Goal: Information Seeking & Learning: Compare options

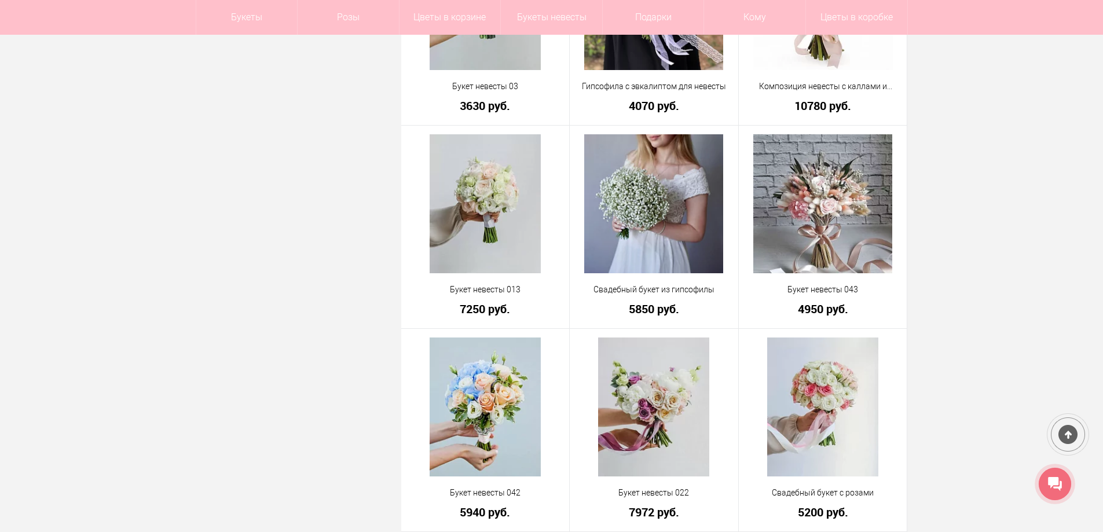
scroll to position [3068, 0]
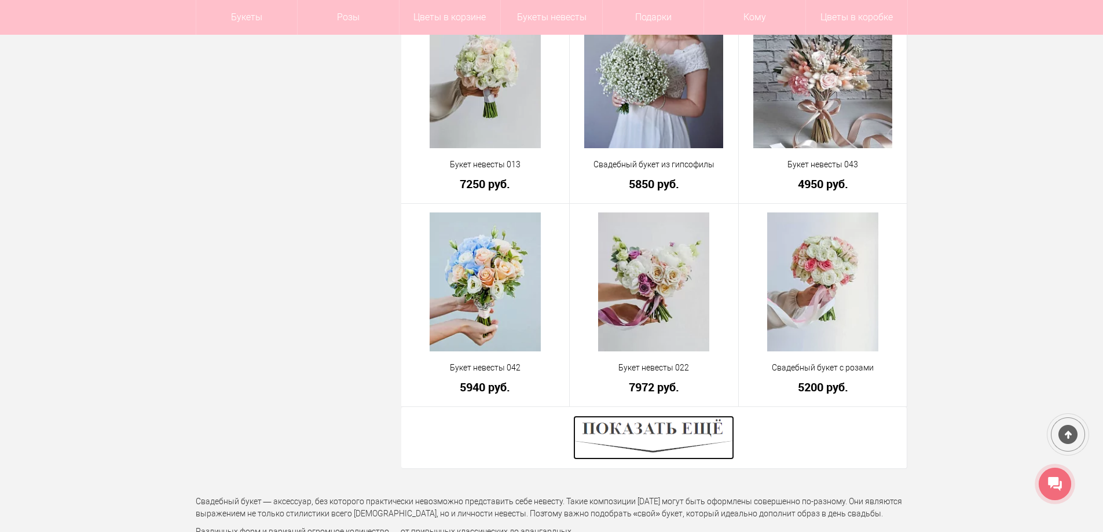
click at [663, 431] on img at bounding box center [653, 438] width 161 height 44
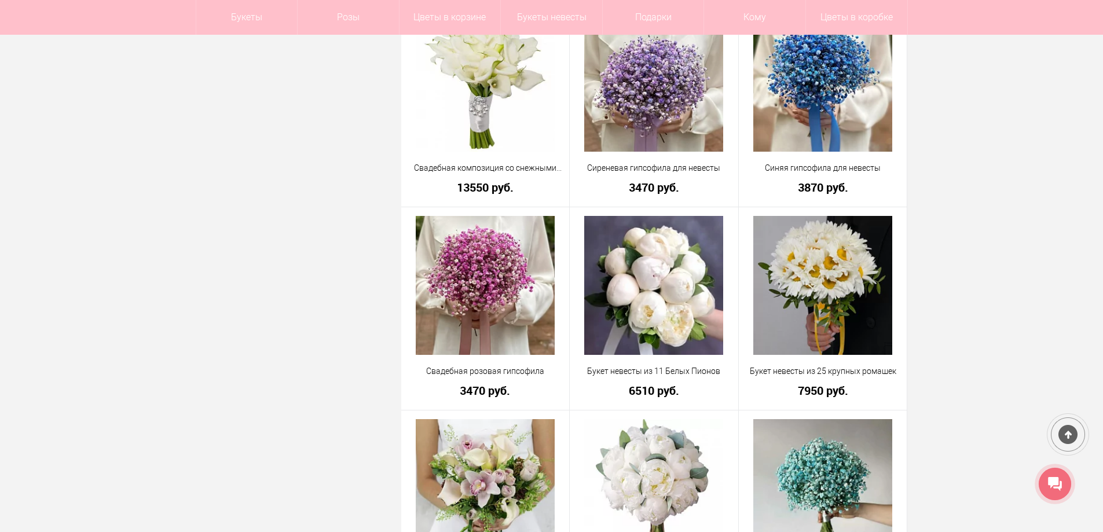
scroll to position [3937, 0]
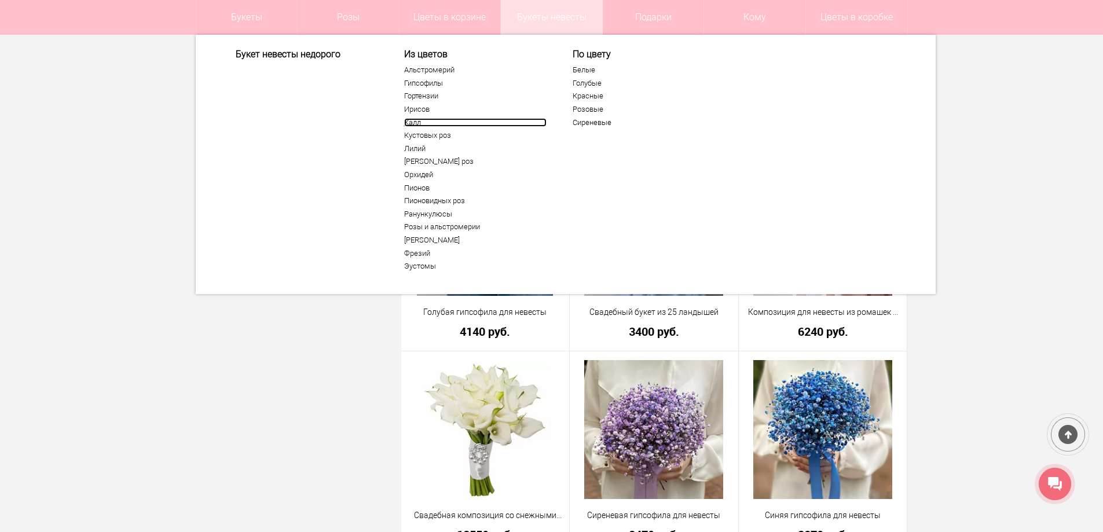
click at [412, 118] on link "Калл" at bounding box center [475, 122] width 142 height 9
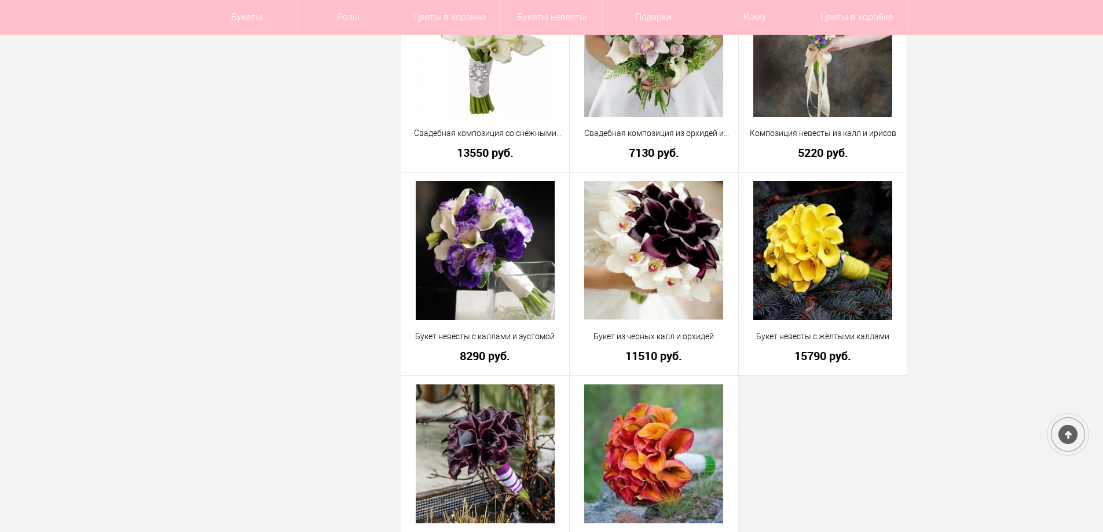
scroll to position [579, 0]
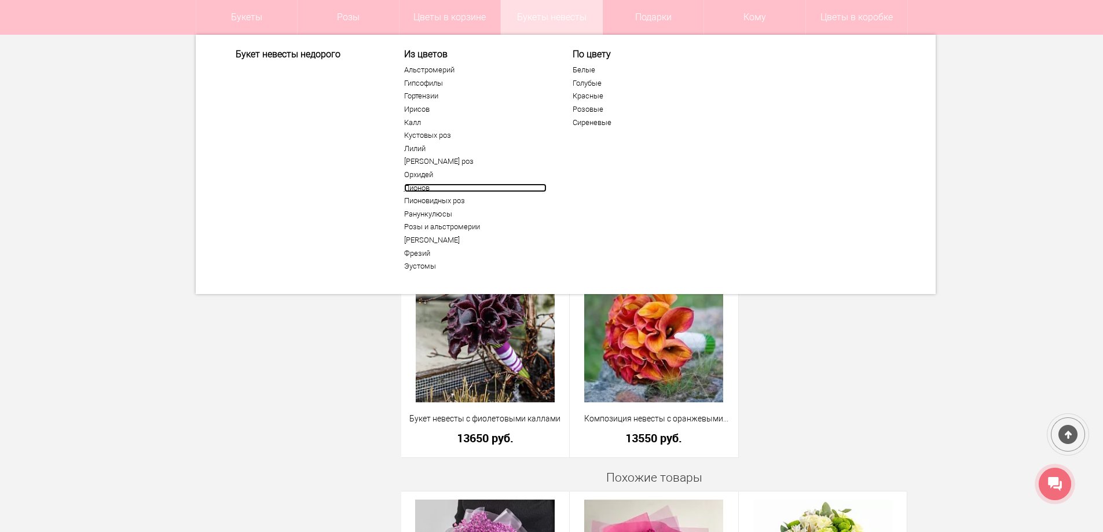
click at [421, 188] on link "Пионов" at bounding box center [475, 188] width 142 height 9
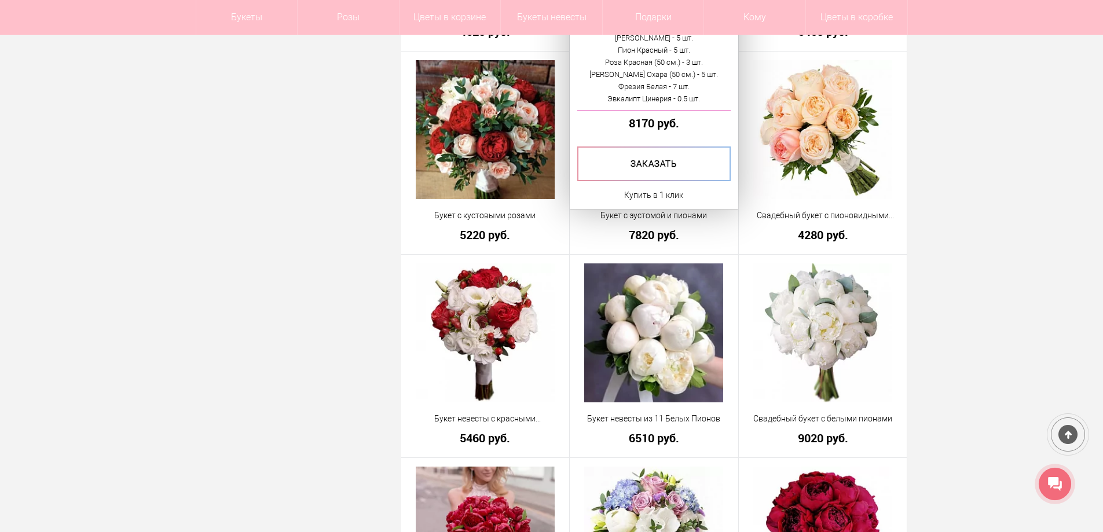
scroll to position [637, 0]
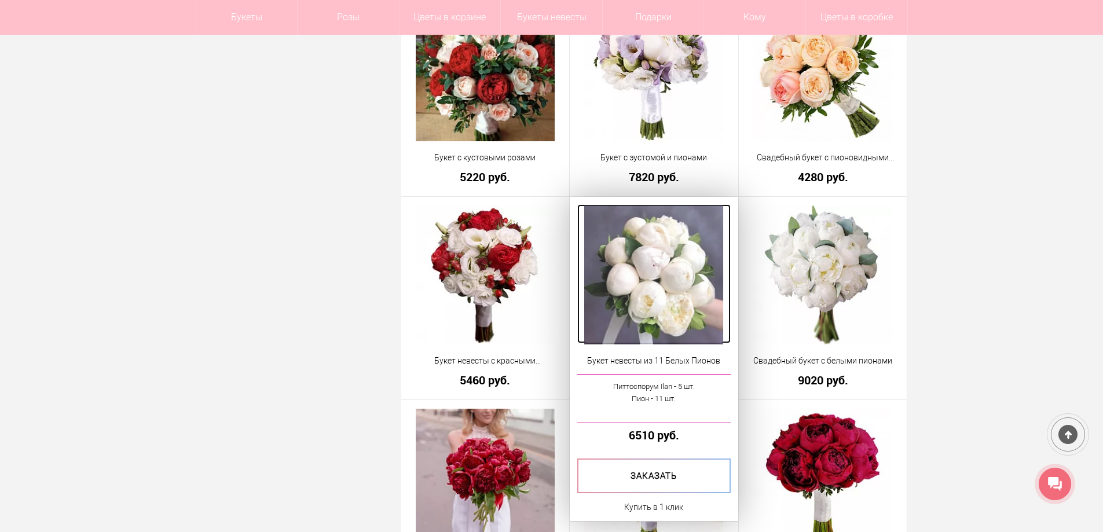
click at [662, 287] on img at bounding box center [653, 275] width 139 height 139
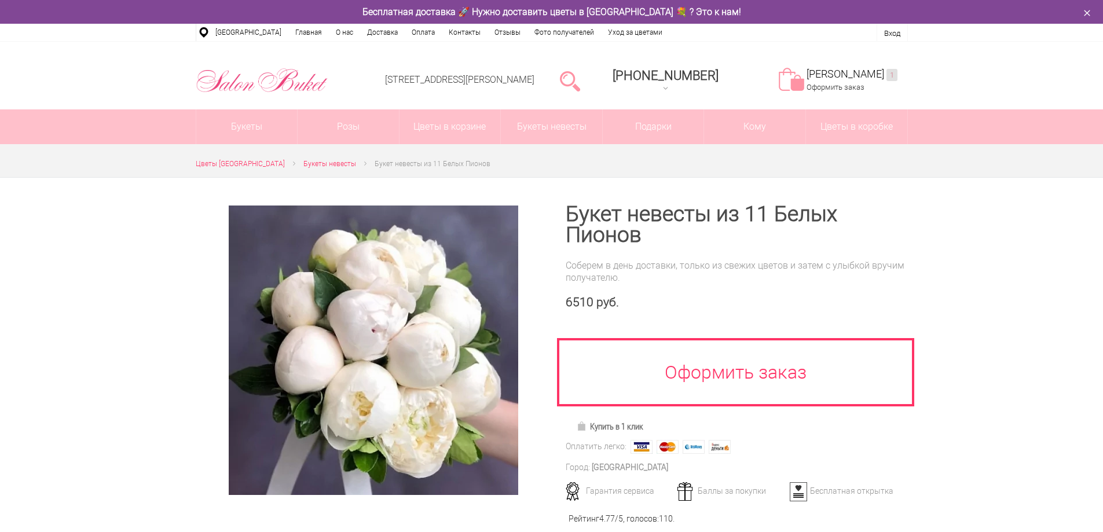
click at [792, 265] on div "Букет невесты из 11 Белых Пионов Соберем в день доставки, только из свежих цвет…" at bounding box center [737, 352] width 342 height 297
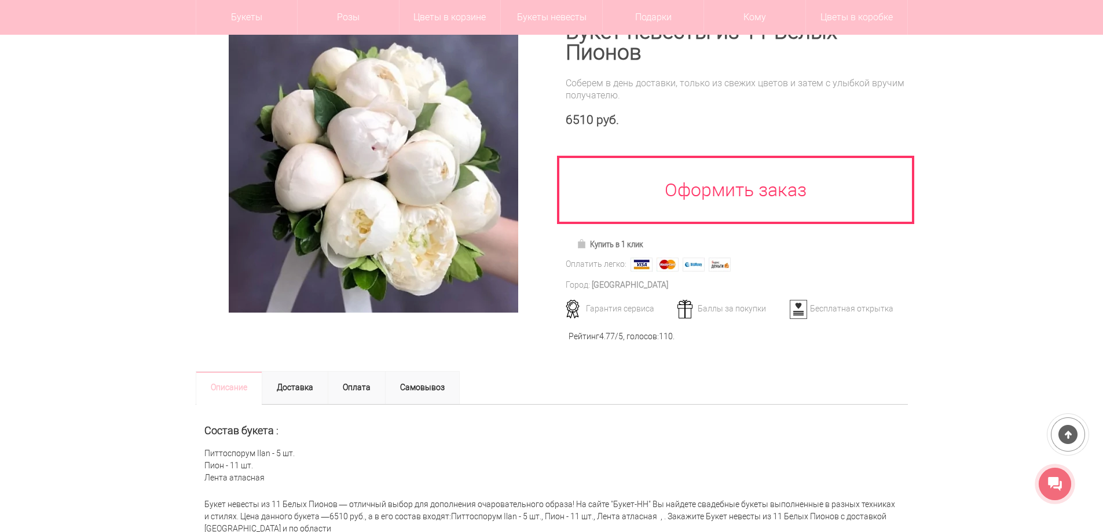
scroll to position [58, 0]
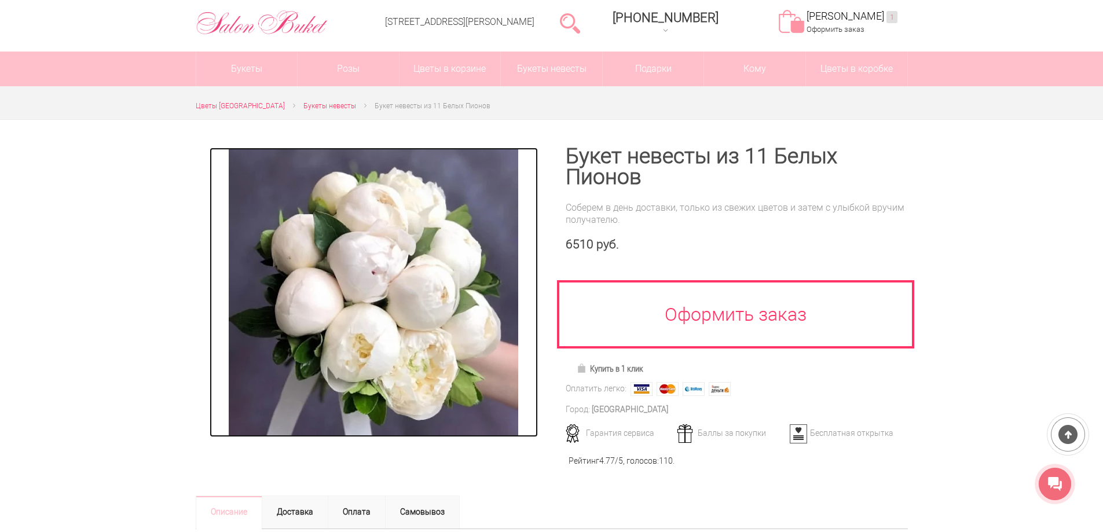
click at [374, 311] on img at bounding box center [373, 292] width 289 height 289
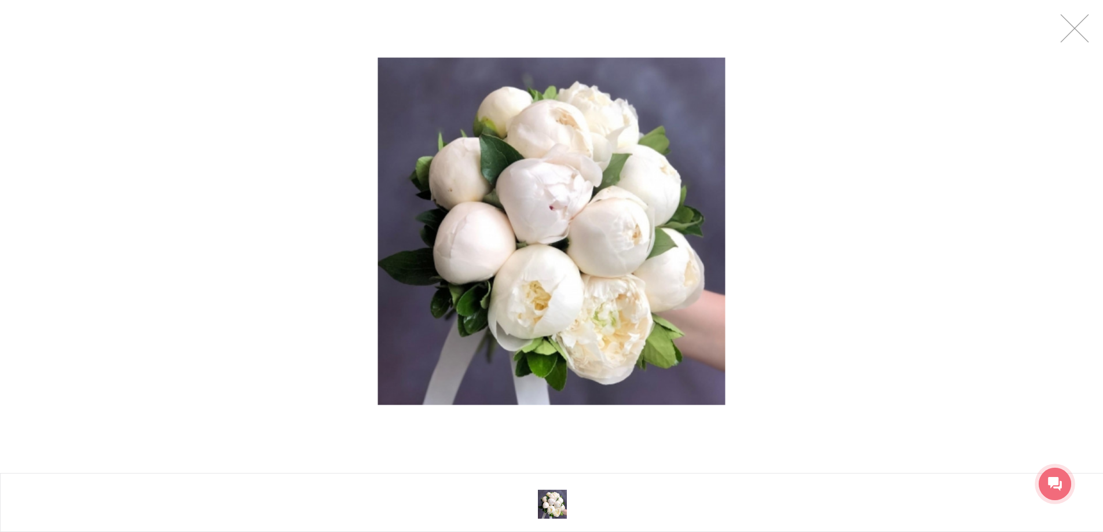
click at [684, 322] on img at bounding box center [551, 231] width 347 height 347
drag, startPoint x: 635, startPoint y: 229, endPoint x: 998, endPoint y: 3, distance: 427.8
click at [680, 188] on img at bounding box center [551, 231] width 347 height 347
click at [1081, 21] on link at bounding box center [1074, 28] width 29 height 29
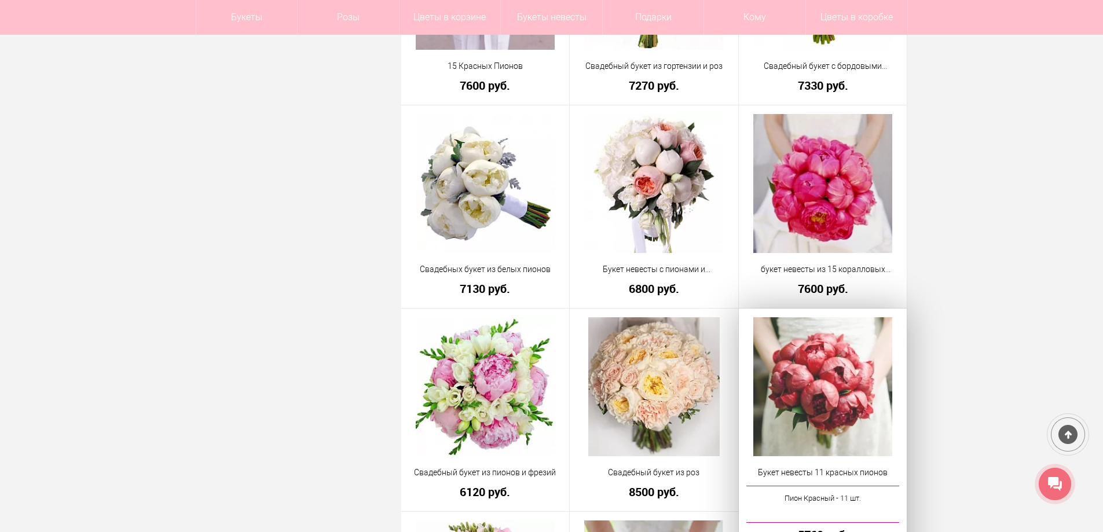
scroll to position [1424, 0]
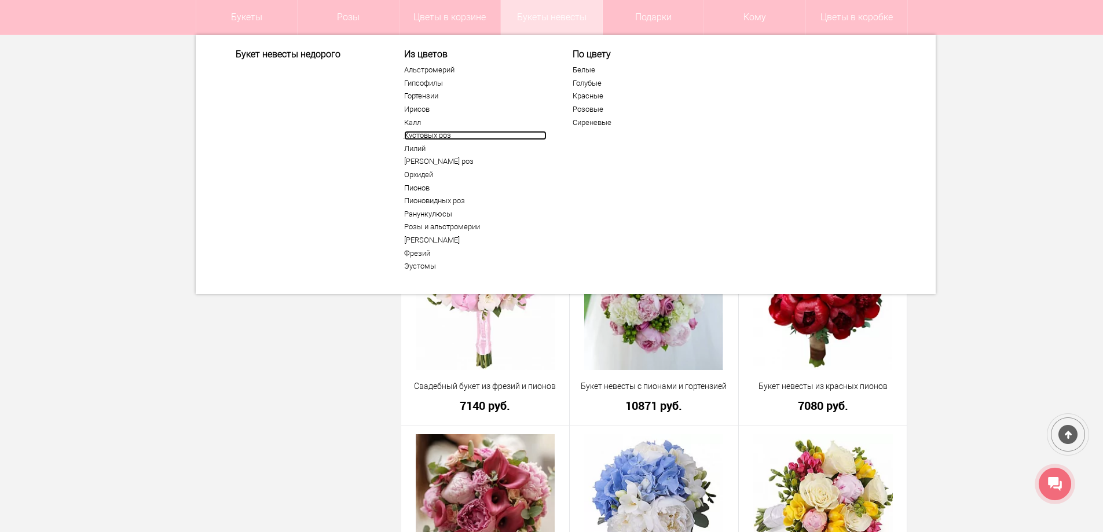
click at [417, 138] on link "Кустовых роз" at bounding box center [475, 135] width 142 height 9
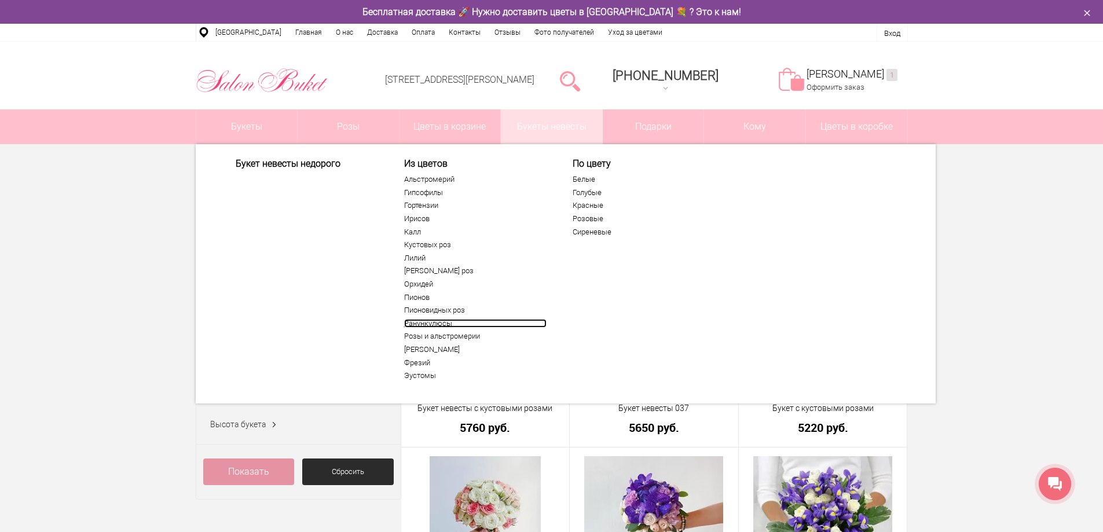
click at [432, 320] on link "Ранункулюсы" at bounding box center [475, 323] width 142 height 9
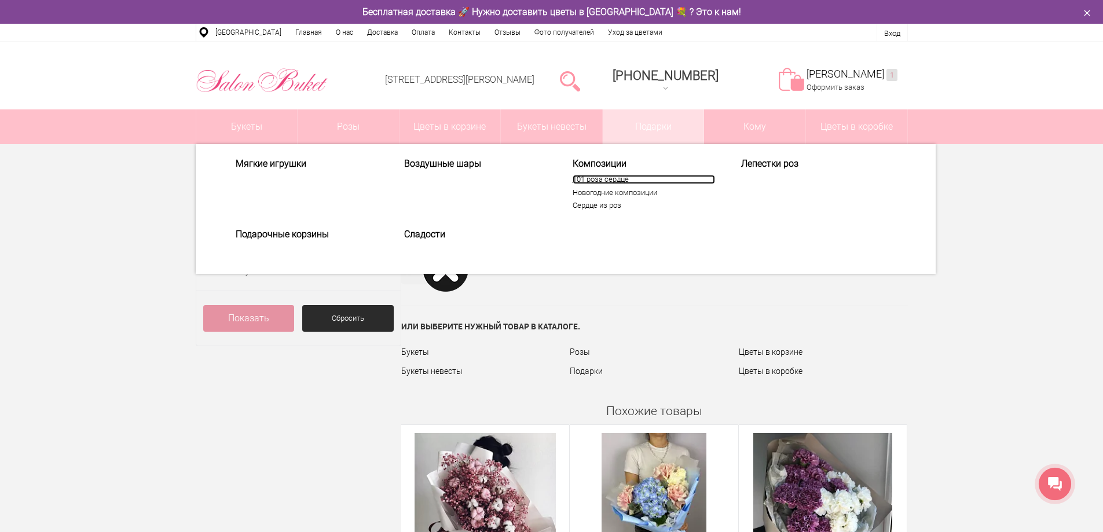
click at [624, 179] on link "101 роза сердце" at bounding box center [644, 179] width 142 height 9
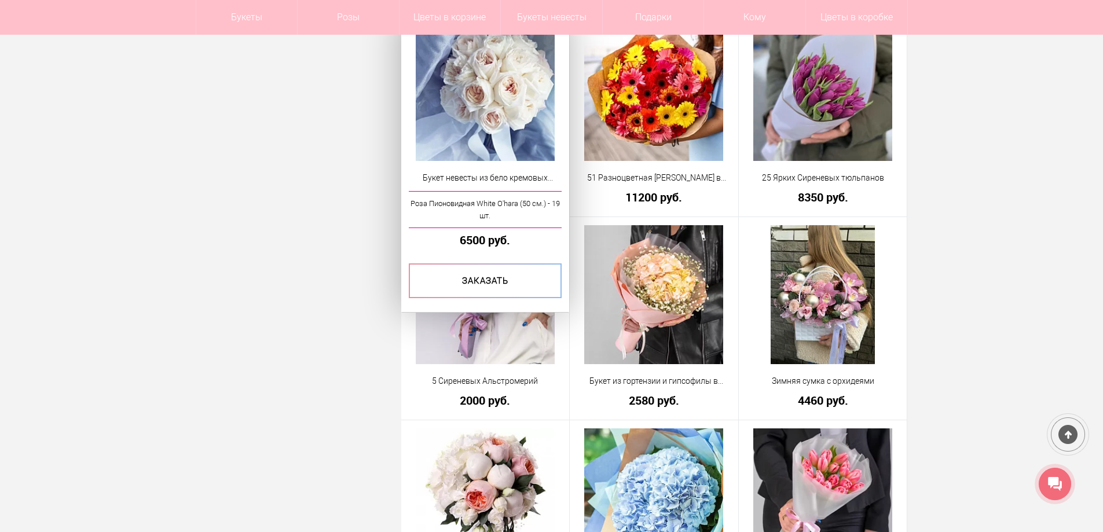
scroll to position [811, 0]
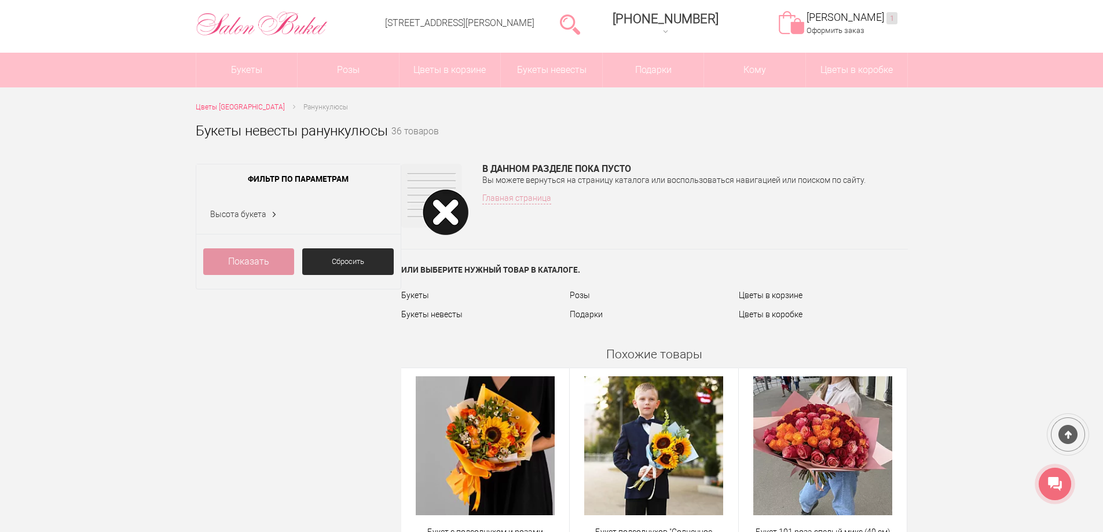
scroll to position [174, 0]
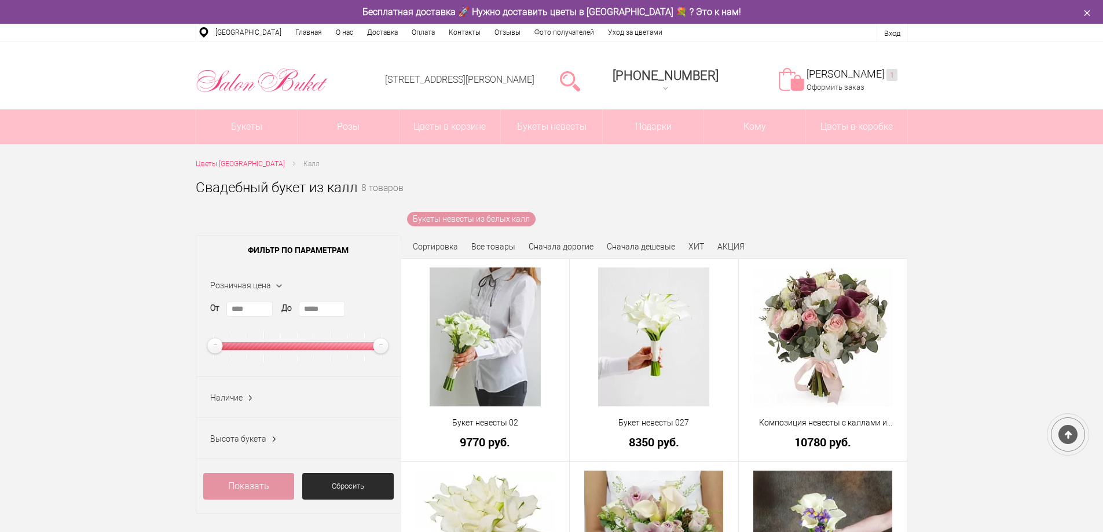
scroll to position [614, 0]
